Goal: Navigation & Orientation: Find specific page/section

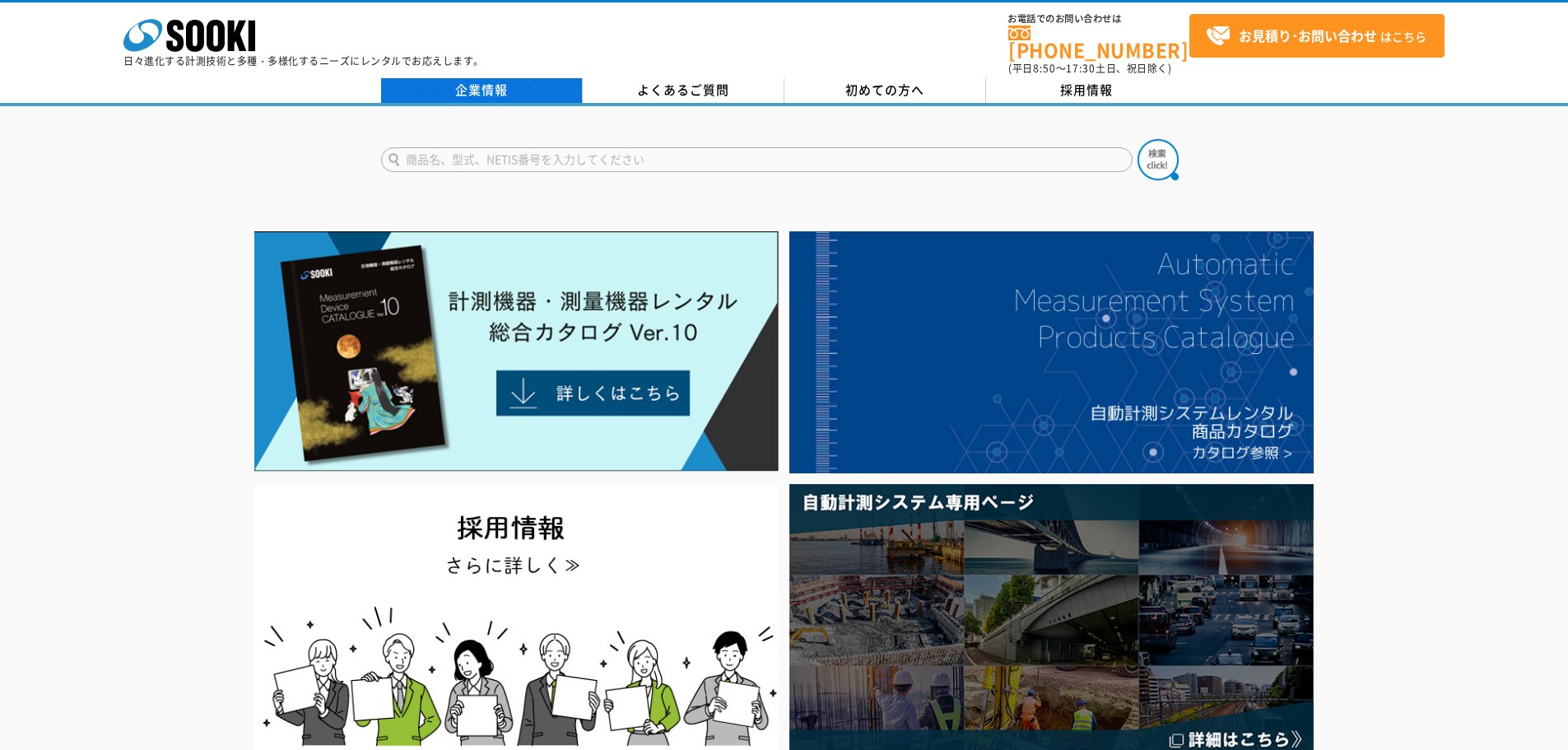
click at [504, 78] on link "企業情報" at bounding box center [481, 90] width 201 height 25
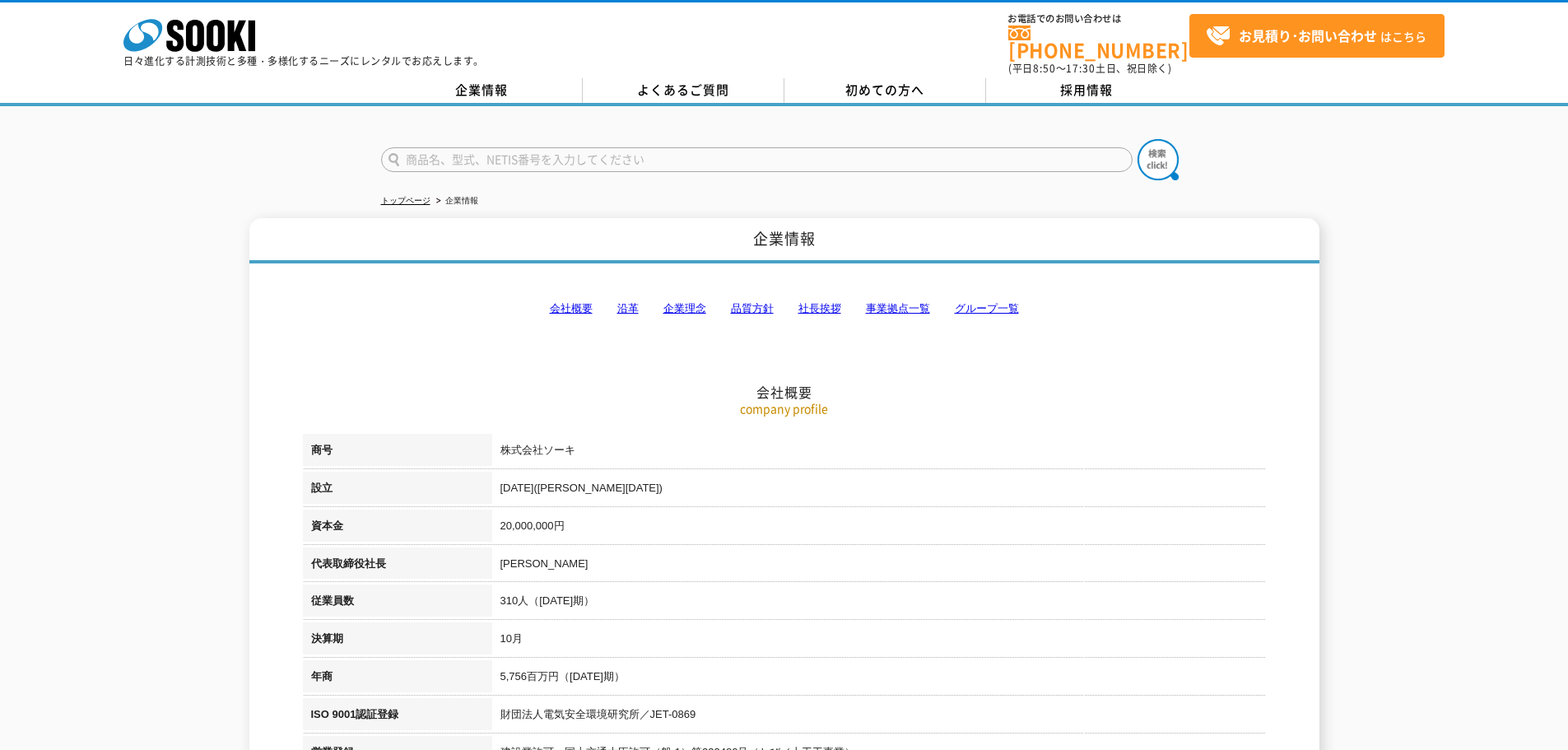
click at [860, 292] on h2 "会社概要" at bounding box center [784, 310] width 962 height 182
click at [889, 302] on link "事業拠点一覧" at bounding box center [898, 308] width 64 height 12
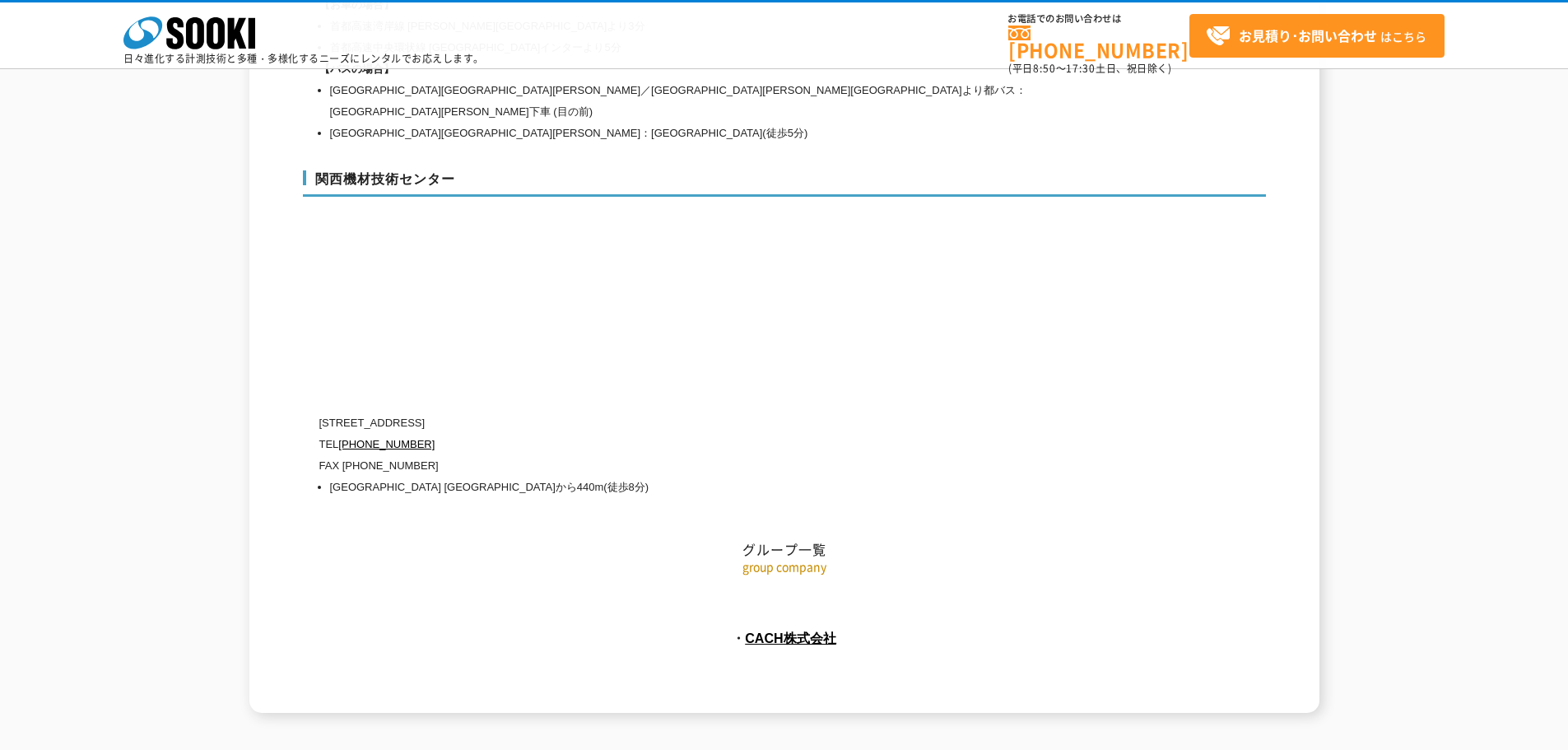
scroll to position [7336, 0]
